Goal: Information Seeking & Learning: Learn about a topic

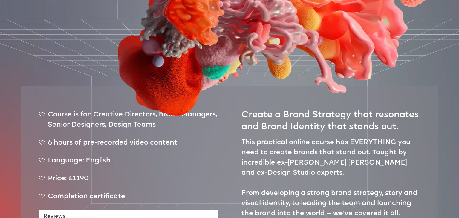
scroll to position [190, 0]
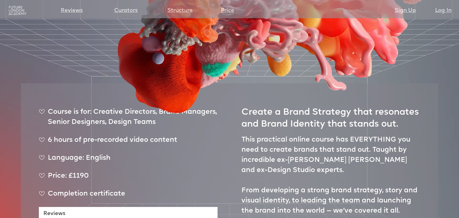
click at [386, 106] on h1 "Create a Brand Strategy that resonates and Brand Identity that stands out." at bounding box center [330, 115] width 179 height 29
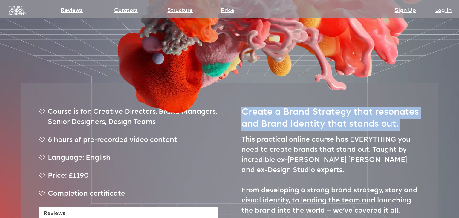
drag, startPoint x: 386, startPoint y: 106, endPoint x: 365, endPoint y: 75, distance: 37.5
click at [386, 106] on h1 "Create a Brand Strategy that resonates and Brand Identity that stands out." at bounding box center [330, 115] width 179 height 29
copy h1 "Create a Brand Strategy that resonates and Brand Identity that stands out."
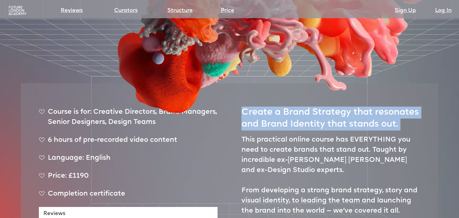
click at [254, 102] on h1 "Create a Brand Strategy that resonates and Brand Identity that stands out." at bounding box center [330, 115] width 179 height 29
click at [255, 102] on h1 "Create a Brand Strategy that resonates and Brand Identity that stands out." at bounding box center [330, 115] width 179 height 29
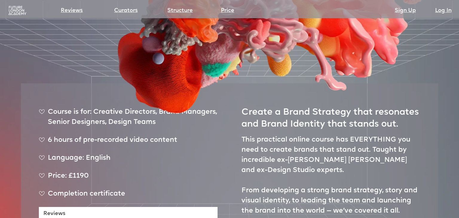
click at [269, 114] on div "Create a Brand Strategy that resonates and Brand Identity that stands out. This…" at bounding box center [330, 178] width 179 height 155
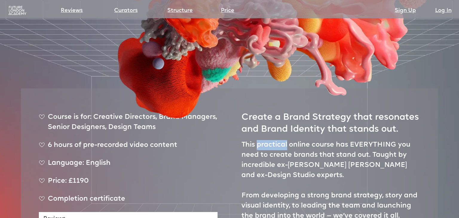
scroll to position [0, 0]
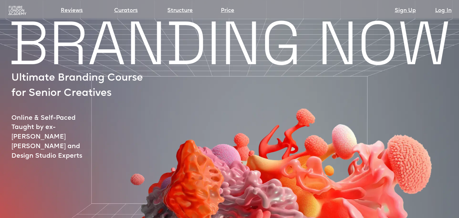
click at [292, 90] on img at bounding box center [270, 170] width 387 height 275
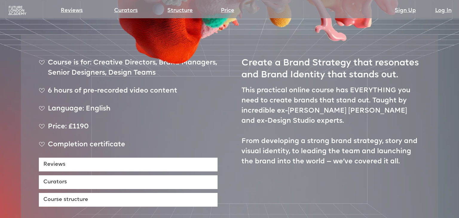
click at [259, 99] on p "This practical online course has EVERYTHING you need to create brands that stan…" at bounding box center [330, 126] width 179 height 81
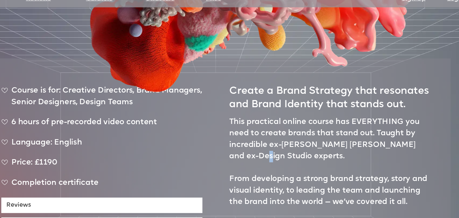
scroll to position [209, 0]
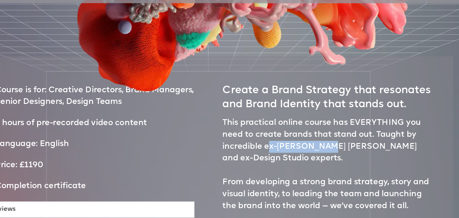
drag, startPoint x: 281, startPoint y: 118, endPoint x: 323, endPoint y: 122, distance: 42.2
click at [323, 122] on p "This practical online course has EVERYTHING you need to create brands that stan…" at bounding box center [330, 155] width 179 height 81
click at [322, 122] on p "This practical online course has EVERYTHING you need to create brands that stan…" at bounding box center [330, 155] width 179 height 81
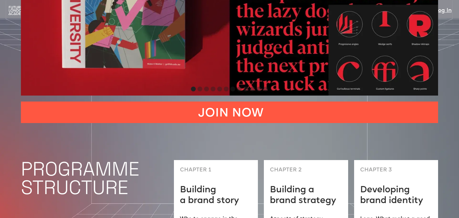
scroll to position [1437, 0]
